Goal: Task Accomplishment & Management: Use online tool/utility

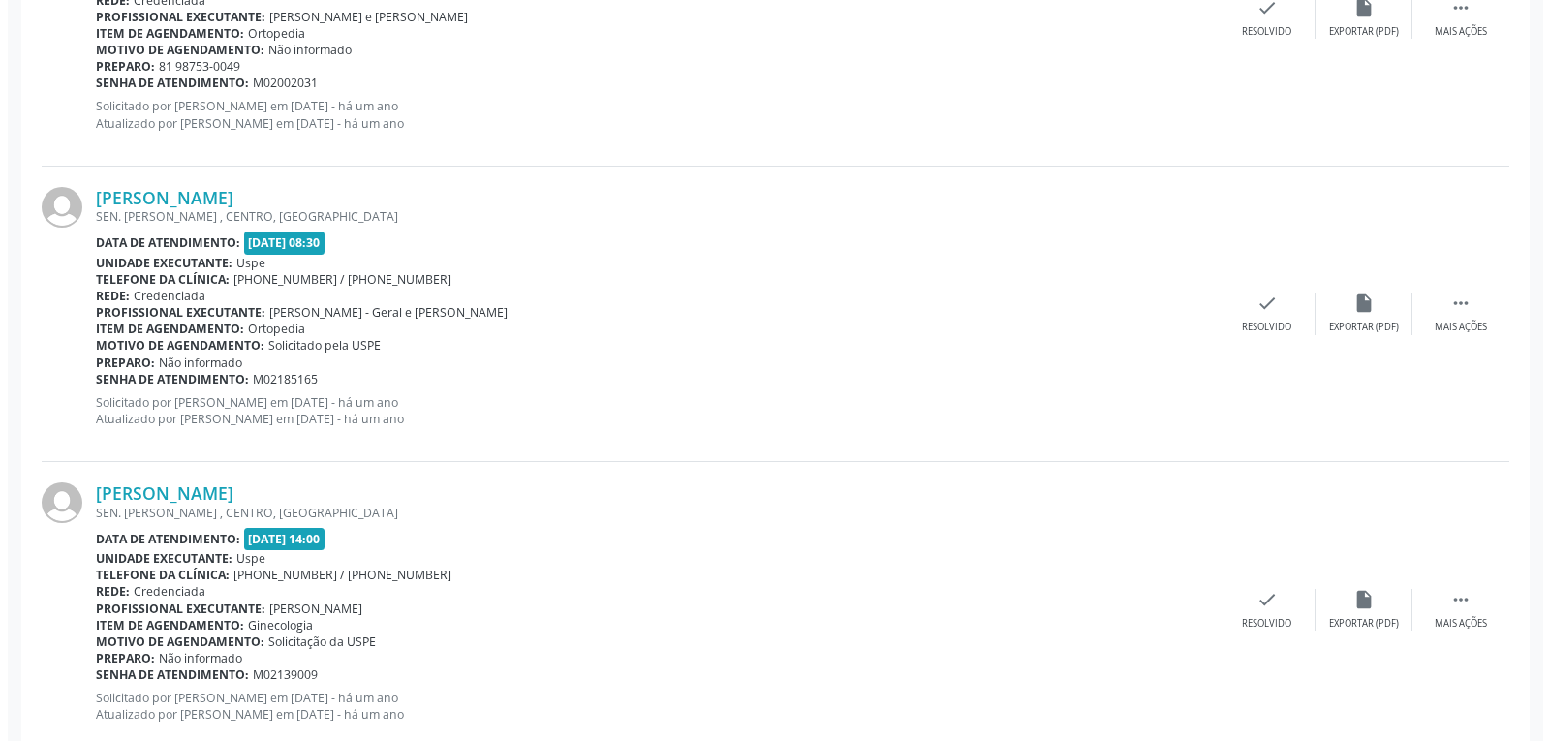
scroll to position [86, 0]
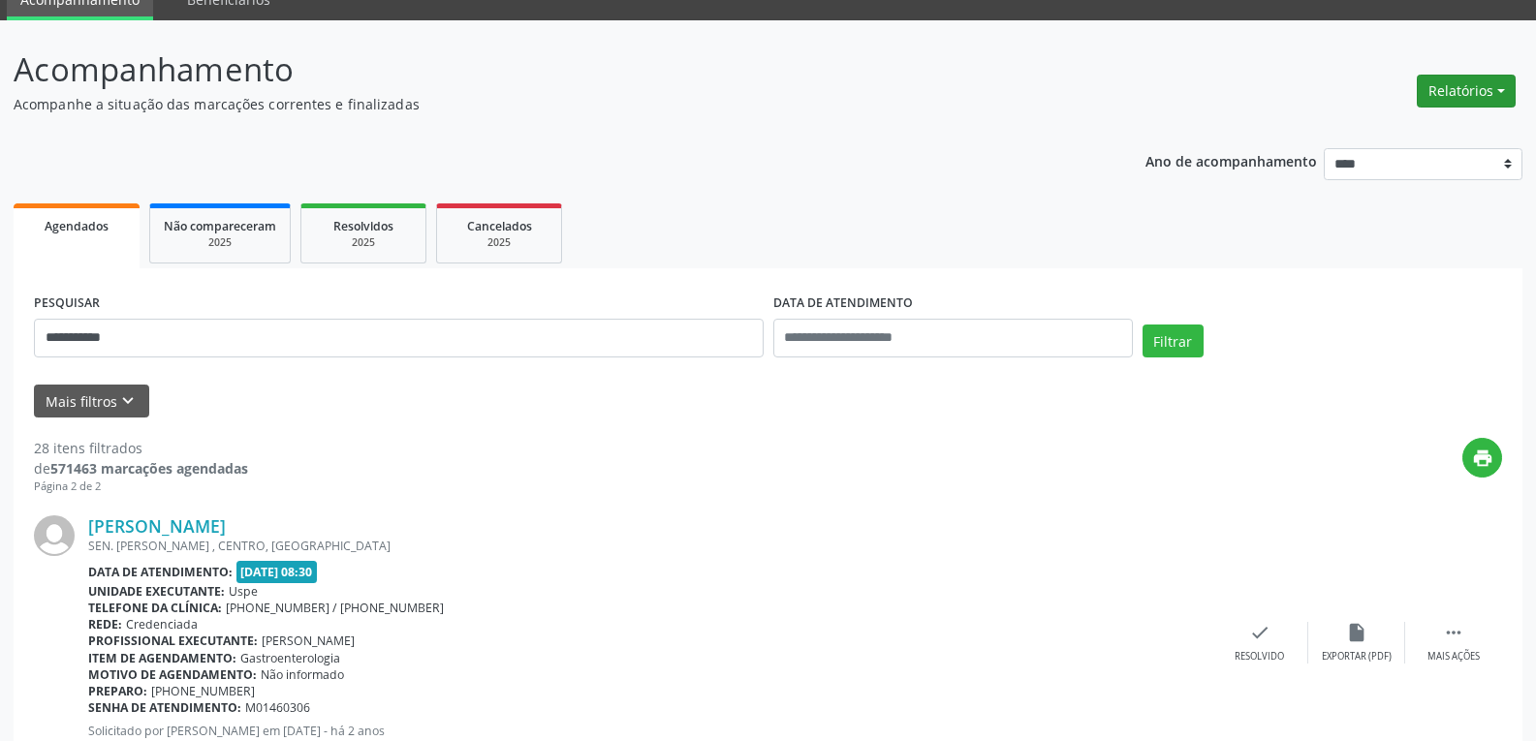
click at [1470, 92] on button "Relatórios" at bounding box center [1466, 91] width 99 height 33
click at [1391, 130] on link "Agendamentos" at bounding box center [1412, 132] width 208 height 27
select select "*"
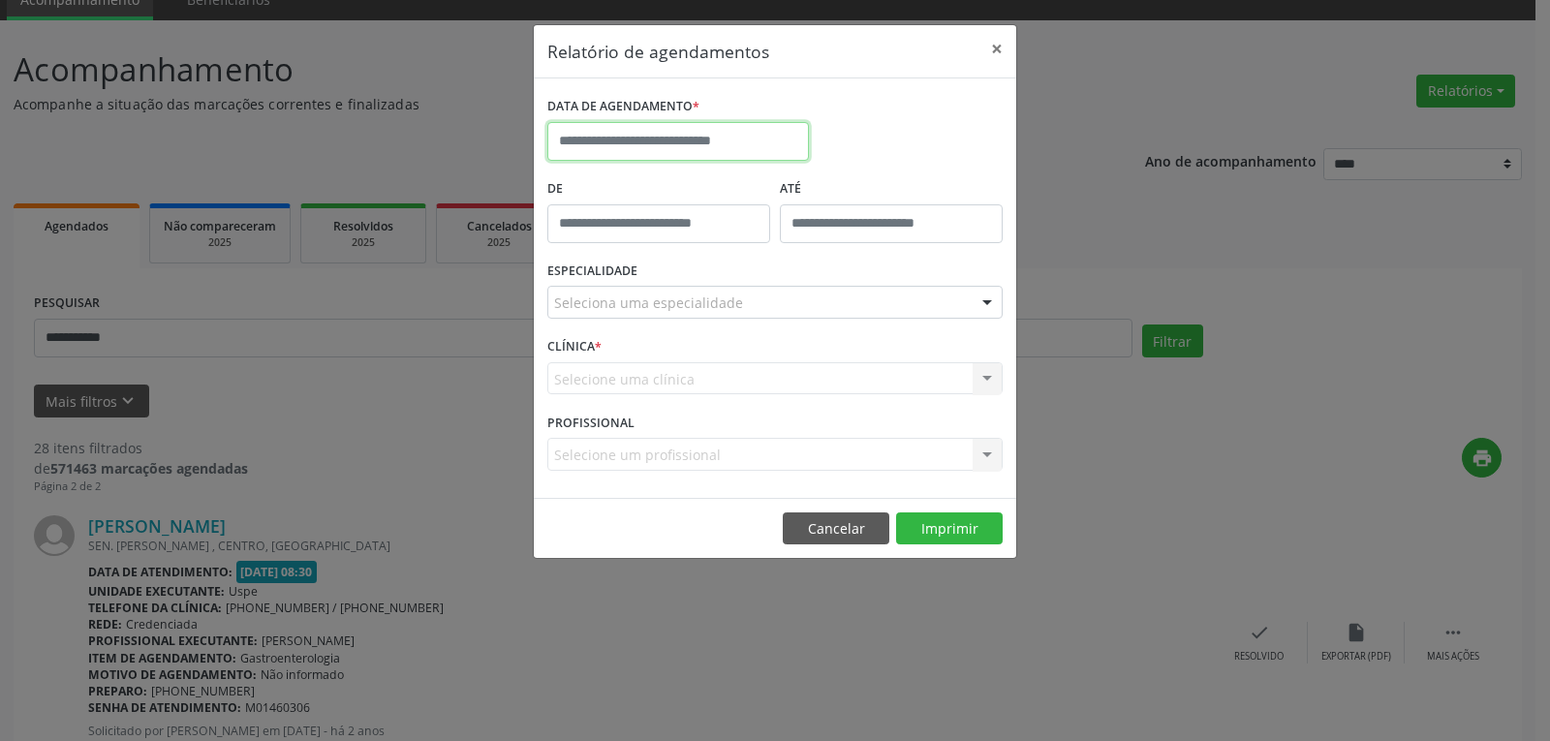
click at [701, 137] on input "text" at bounding box center [678, 141] width 262 height 39
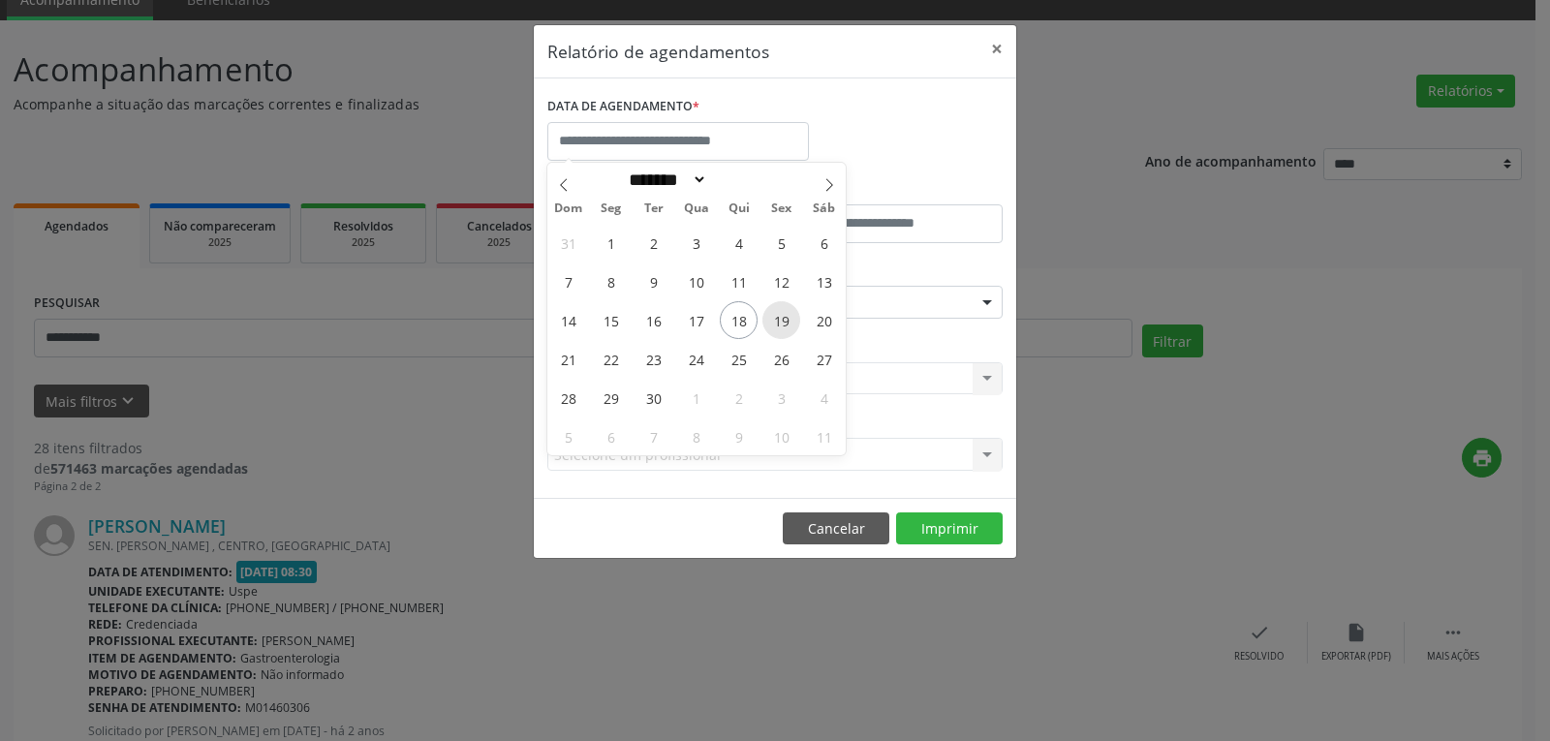
click at [779, 327] on span "19" at bounding box center [782, 320] width 38 height 38
type input "**********"
click at [779, 327] on span "19" at bounding box center [782, 320] width 38 height 38
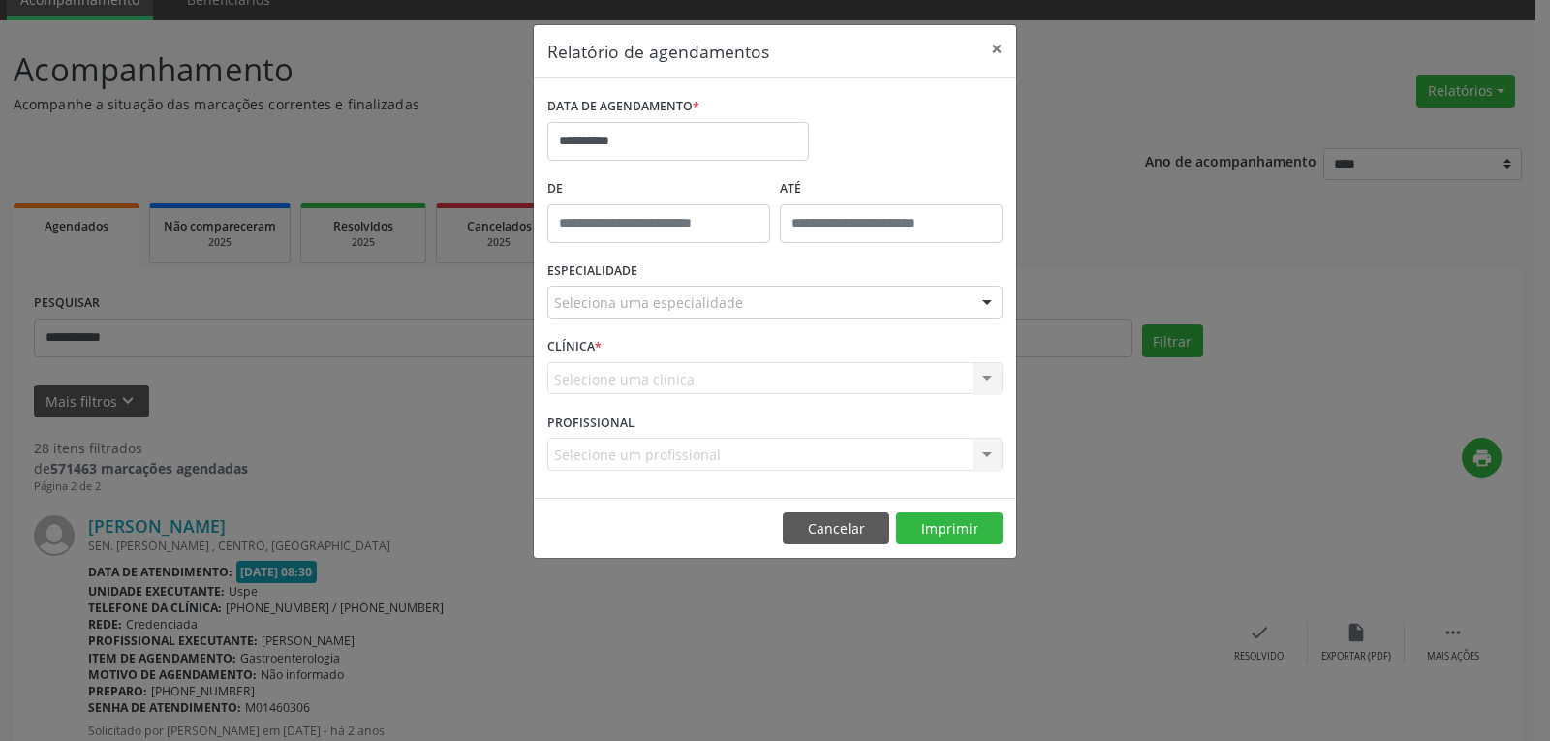
click at [795, 309] on div "Seleciona uma especialidade" at bounding box center [774, 302] width 455 height 33
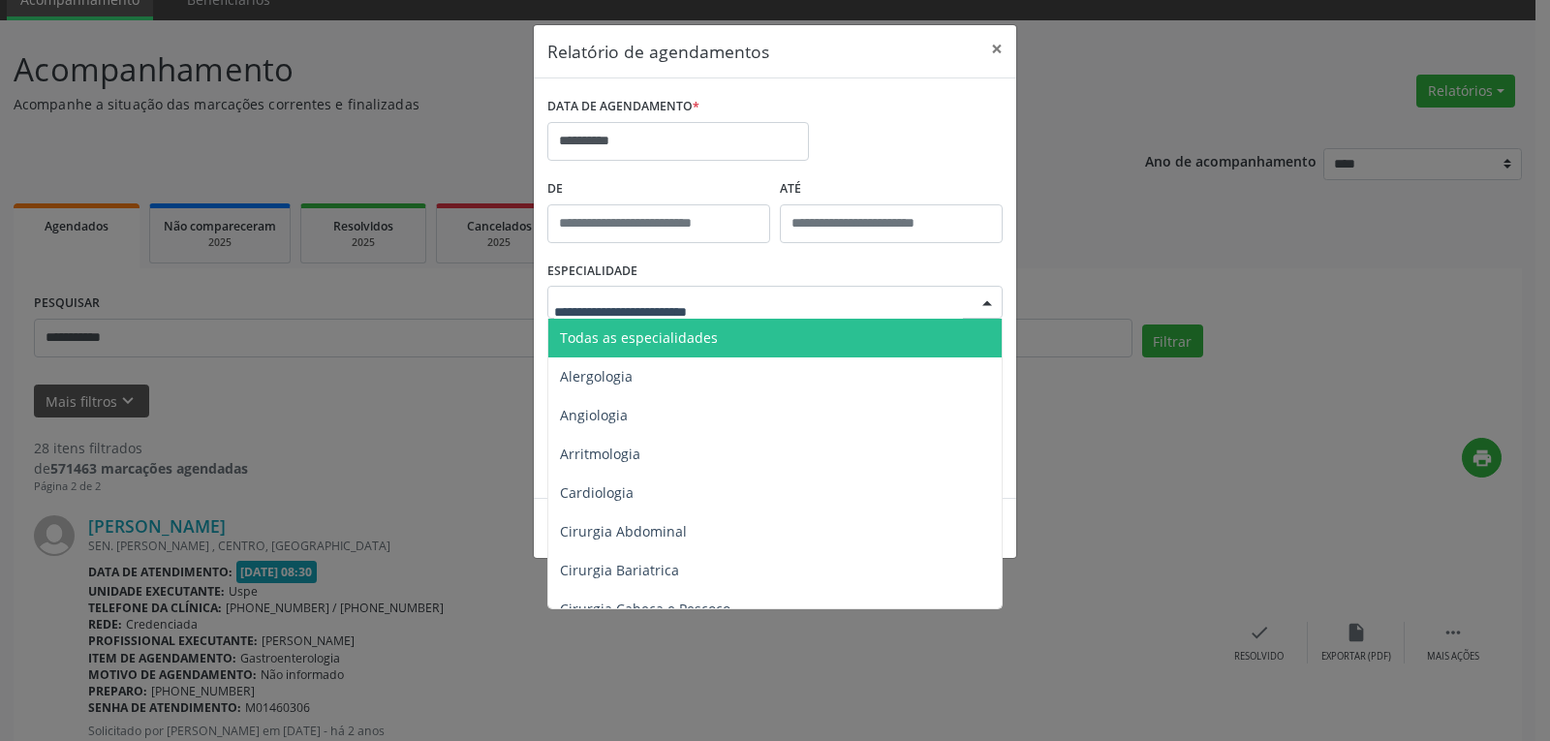
click at [751, 343] on span "Todas as especialidades" at bounding box center [776, 338] width 456 height 39
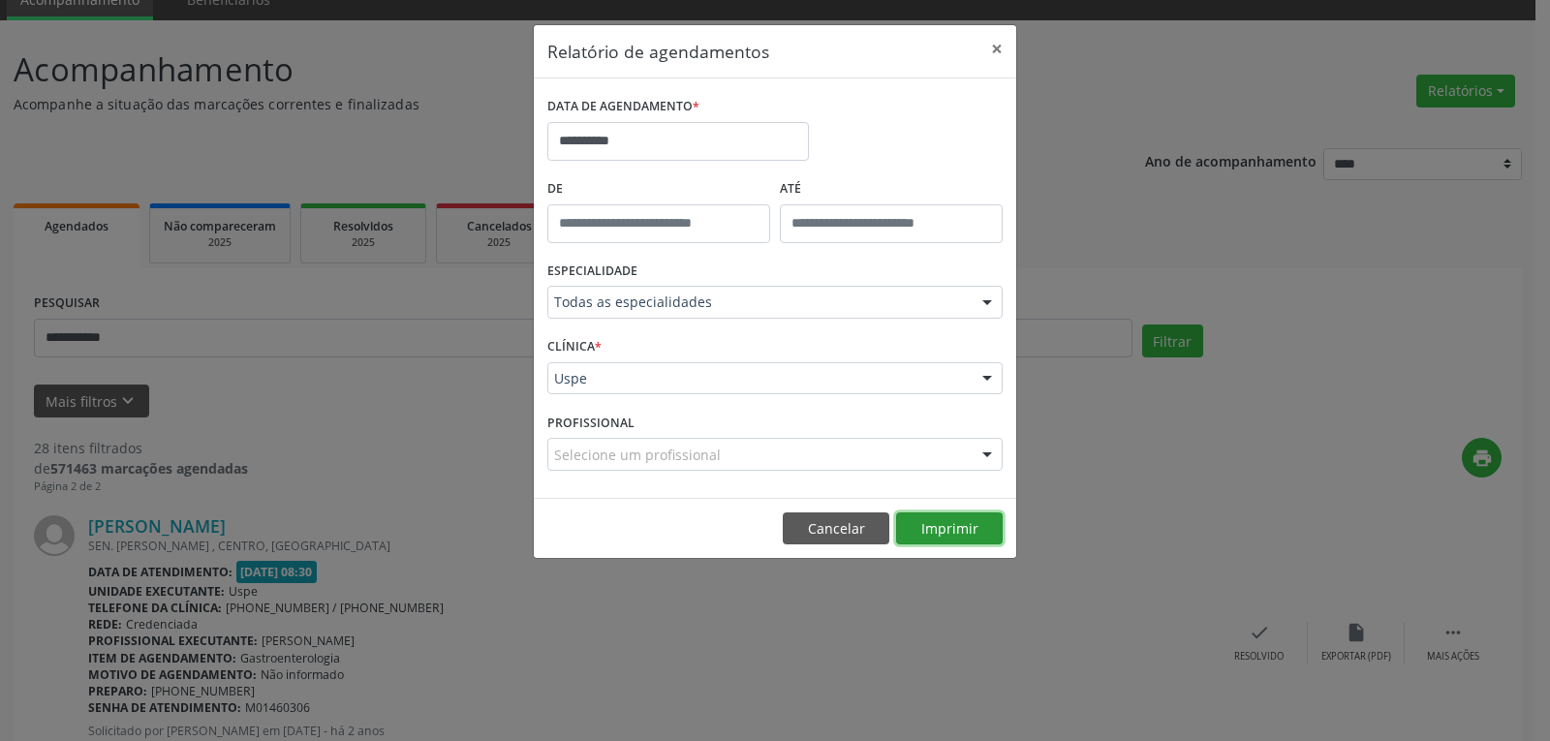
click at [943, 532] on button "Imprimir" at bounding box center [949, 529] width 107 height 33
